Goal: Transaction & Acquisition: Subscribe to service/newsletter

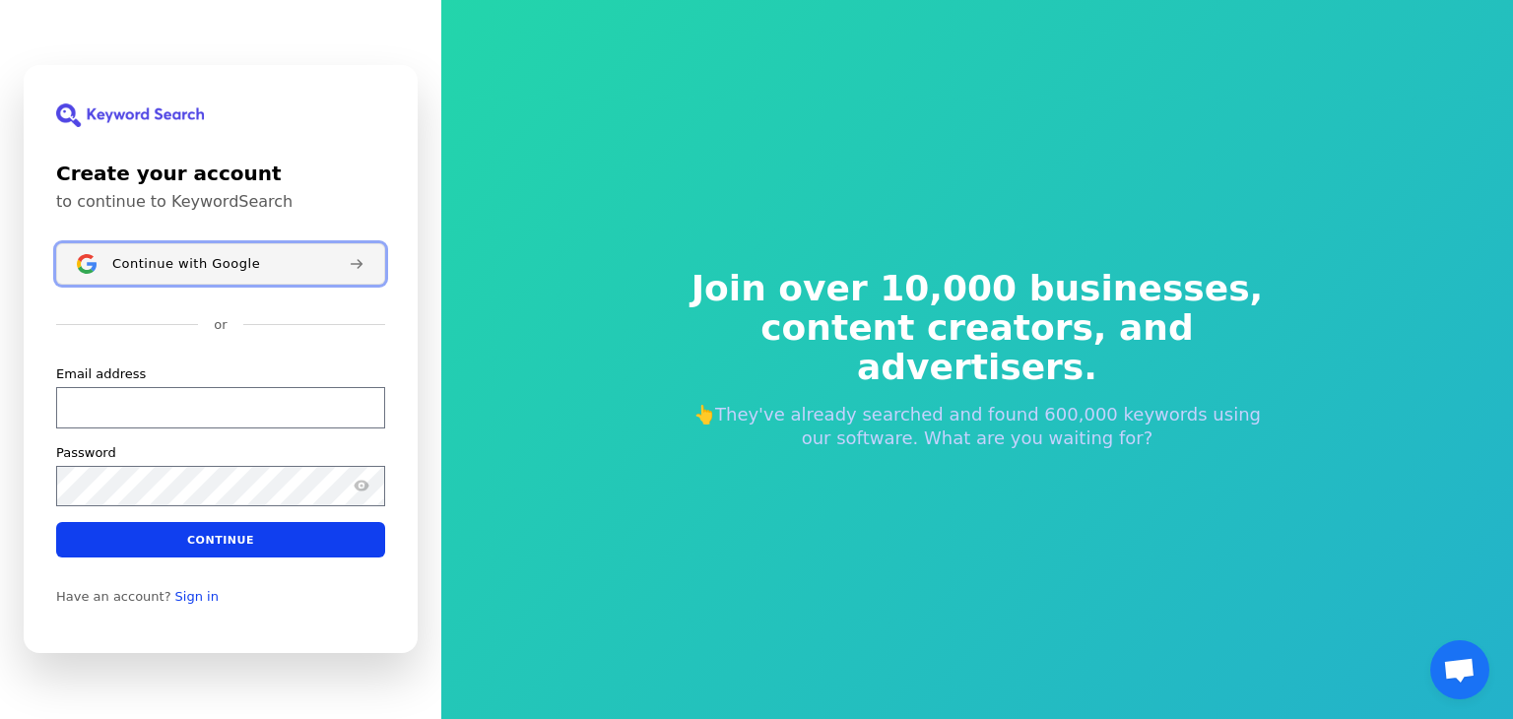
click at [116, 273] on button "Continue with Google" at bounding box center [220, 263] width 329 height 41
